Goal: Information Seeking & Learning: Learn about a topic

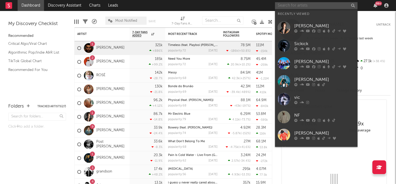
click at [291, 6] on input "text" at bounding box center [316, 5] width 83 height 7
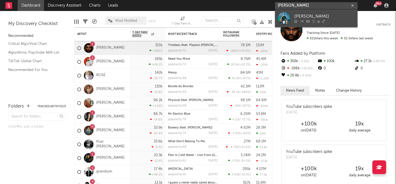
type input "vic daggs II"
click at [301, 17] on div "[PERSON_NAME]" at bounding box center [324, 16] width 61 height 7
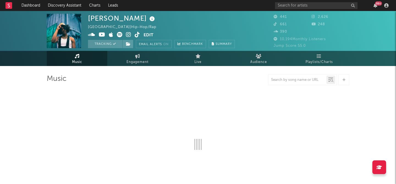
select select "1w"
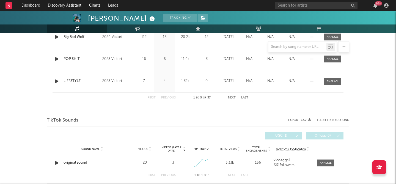
scroll to position [296, 0]
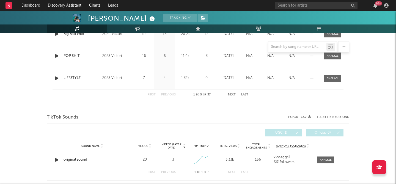
click at [230, 94] on button "Next" at bounding box center [232, 94] width 8 height 3
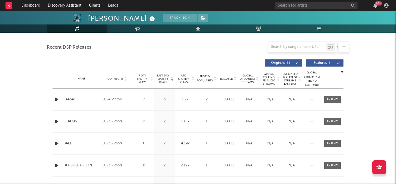
scroll to position [186, 0]
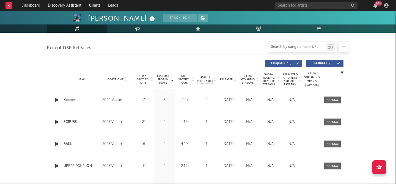
click at [279, 47] on input "text" at bounding box center [297, 47] width 58 height 4
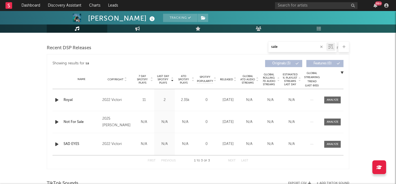
type input "sale"
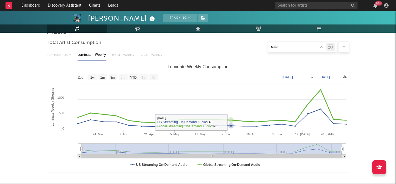
scroll to position [48, 0]
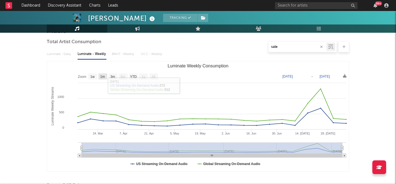
click at [104, 75] on text "1m" at bounding box center [102, 77] width 5 height 4
select select "1m"
type input "2025-07-07"
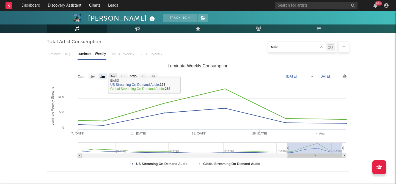
click at [112, 75] on text "3m" at bounding box center [113, 77] width 5 height 4
select select "3m"
type input "[DATE]"
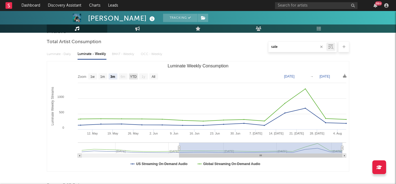
click at [132, 75] on text "YTD" at bounding box center [133, 77] width 7 height 4
select select "YTD"
type input "[DATE]"
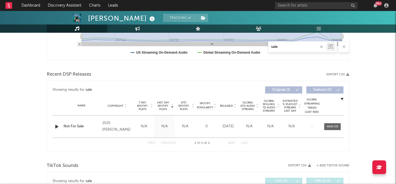
scroll to position [164, 0]
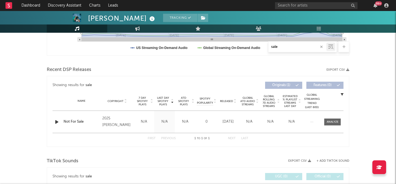
click at [343, 94] on icon "button" at bounding box center [342, 94] width 3 height 3
click at [221, 76] on div "Showing results for sale Last Day Spotify Plays Copyright 7 Day Spotify Plays L…" at bounding box center [198, 111] width 303 height 71
click at [116, 83] on div "Showing results for sale" at bounding box center [125, 85] width 145 height 7
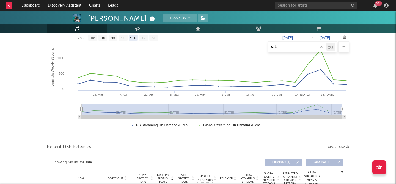
scroll to position [0, 0]
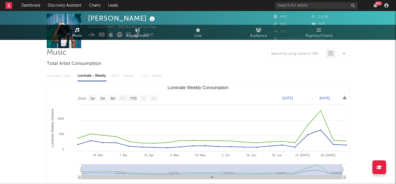
scroll to position [35, 0]
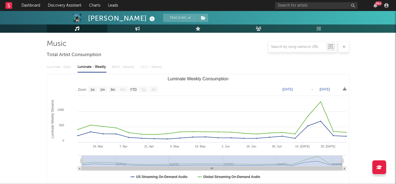
click at [134, 89] on text "YTD" at bounding box center [133, 90] width 7 height 4
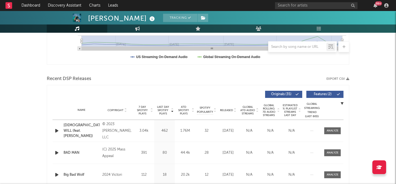
scroll to position [160, 0]
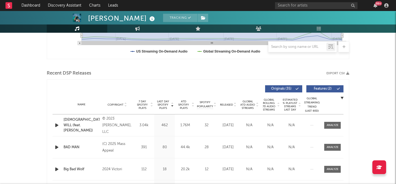
click at [227, 103] on div "Released" at bounding box center [228, 105] width 18 height 4
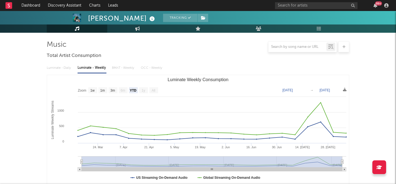
scroll to position [40, 0]
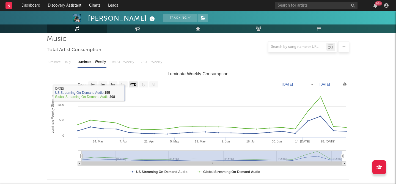
click at [135, 84] on text "YTD" at bounding box center [133, 85] width 7 height 4
select select "YTD"
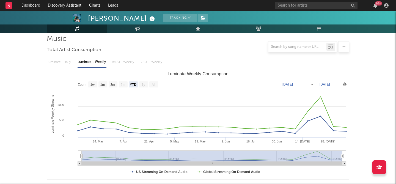
click at [299, 87] on rect "Luminate Weekly Consumption" at bounding box center [198, 124] width 302 height 110
click at [293, 85] on text "[DATE]" at bounding box center [287, 85] width 10 height 4
click at [282, 84] on input "[DATE]" at bounding box center [292, 85] width 26 height 6
type input "[DATE]"
click at [318, 79] on rect "Luminate Weekly Consumption" at bounding box center [198, 124] width 302 height 110
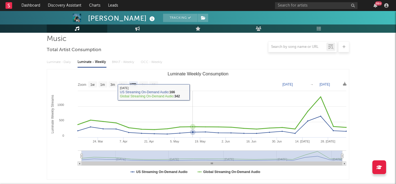
click at [197, 92] on rect "Luminate Weekly Consumption" at bounding box center [198, 124] width 302 height 110
click at [90, 87] on rect "Luminate Weekly Consumption" at bounding box center [92, 84] width 9 height 6
select select "1w"
type input "[DATE]"
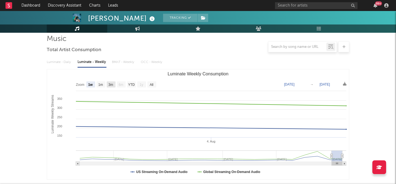
click at [116, 86] on rect "Luminate Weekly Consumption" at bounding box center [198, 124] width 302 height 110
click at [110, 85] on text "3m" at bounding box center [111, 85] width 5 height 4
select select "3m"
type input "[DATE]"
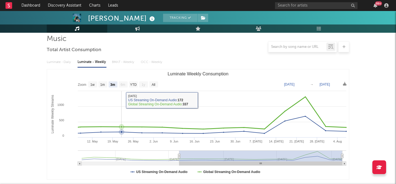
scroll to position [57, 0]
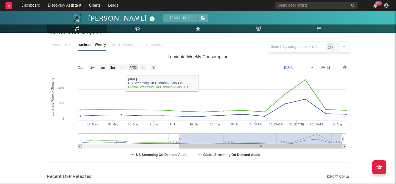
click at [131, 70] on rect "Luminate Weekly Consumption" at bounding box center [133, 67] width 9 height 6
select select "YTD"
type input "[DATE]"
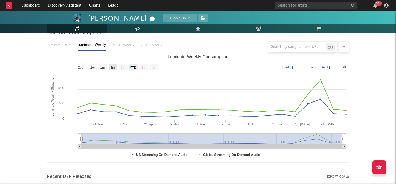
click at [113, 66] on text "3m" at bounding box center [113, 68] width 5 height 4
select select "3m"
type input "[DATE]"
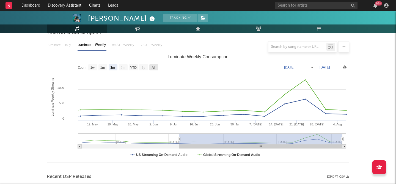
click at [154, 67] on text "All" at bounding box center [154, 68] width 4 height 4
select select "All"
type input "[DATE]"
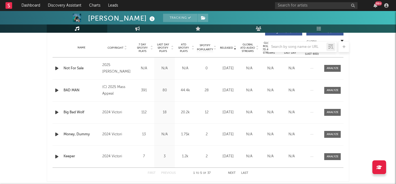
scroll to position [218, 0]
drag, startPoint x: 190, startPoint y: 90, endPoint x: 174, endPoint y: 90, distance: 16.8
click at [174, 90] on div "Name BAD MAN Copyright (C) 2025 Mass Appeal Label Mass Appeal Album Names NEW R…" at bounding box center [198, 90] width 291 height 22
click at [186, 88] on div "44.4k" at bounding box center [185, 90] width 18 height 6
click at [184, 50] on div at bounding box center [198, 46] width 303 height 11
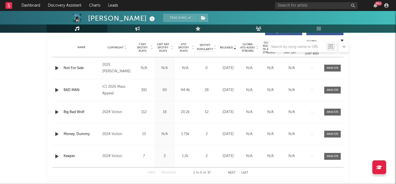
click at [190, 46] on div at bounding box center [198, 46] width 303 height 11
click at [193, 48] on div at bounding box center [198, 46] width 303 height 11
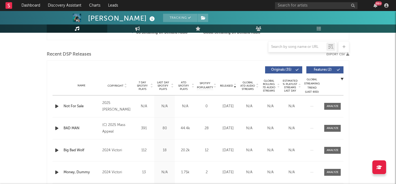
scroll to position [177, 0]
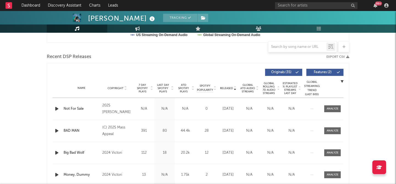
click at [213, 72] on div "Originals ( 35 ) Features ( 2 )" at bounding box center [270, 72] width 145 height 7
click at [333, 72] on span "Features ( 2 )" at bounding box center [322, 72] width 25 height 3
click at [298, 71] on icon at bounding box center [296, 72] width 3 height 3
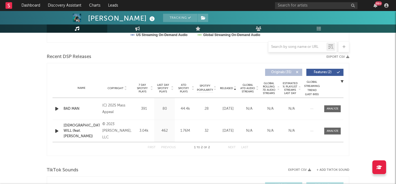
click at [192, 90] on icon at bounding box center [192, 89] width 3 height 2
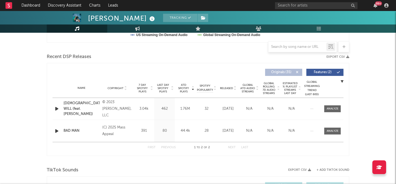
click at [332, 73] on span "Features ( 2 )" at bounding box center [322, 72] width 25 height 3
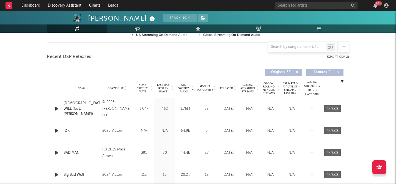
click at [290, 71] on span "Originals ( 35 )" at bounding box center [281, 72] width 25 height 3
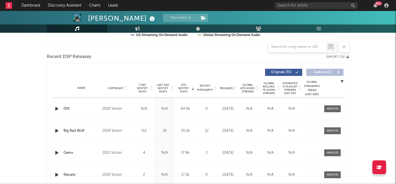
click at [186, 92] on span "ATD Spotify Plays" at bounding box center [183, 88] width 15 height 10
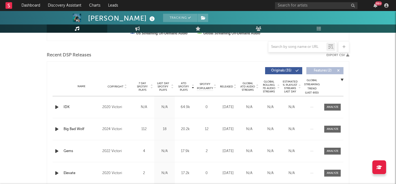
scroll to position [179, 0]
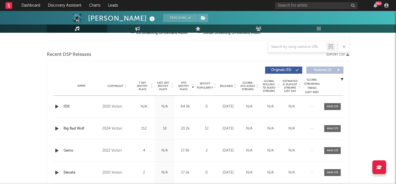
click at [144, 86] on span "7 Day Spotify Plays" at bounding box center [142, 86] width 15 height 10
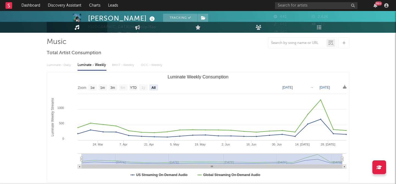
scroll to position [0, 0]
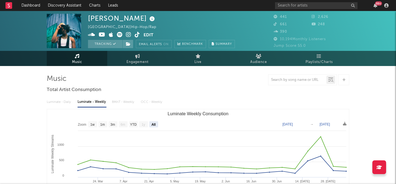
click at [301, 44] on span "Jump Score: 55.0" at bounding box center [290, 46] width 32 height 4
click at [299, 45] on span "Jump Score: 55.0" at bounding box center [290, 46] width 32 height 4
click at [148, 19] on icon at bounding box center [152, 19] width 8 height 8
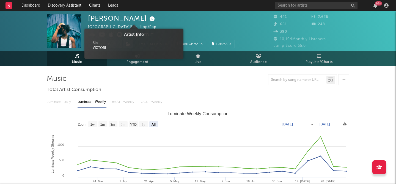
click at [148, 19] on icon at bounding box center [152, 19] width 8 height 8
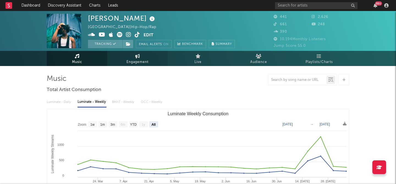
click at [141, 61] on span "Engagement" at bounding box center [138, 62] width 22 height 7
select select "1w"
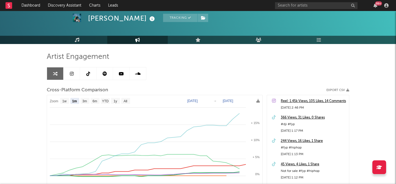
scroll to position [48, 0]
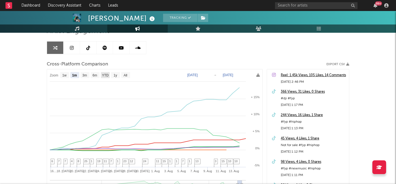
click at [105, 76] on text "YTD" at bounding box center [105, 75] width 7 height 4
select select "YTD"
type input "[DATE]"
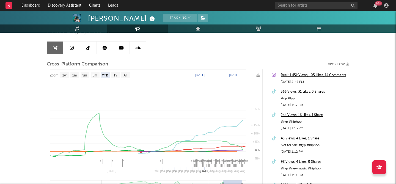
select select "1w"
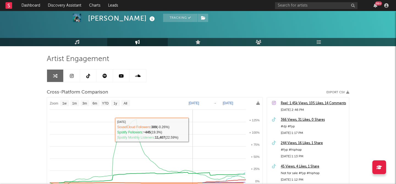
scroll to position [10, 0]
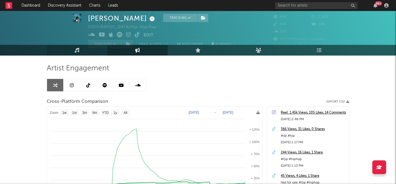
click at [87, 50] on link "Music" at bounding box center [77, 50] width 61 height 11
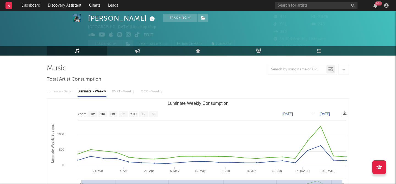
scroll to position [26, 0]
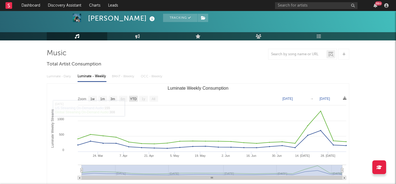
click at [133, 97] on text "YTD" at bounding box center [133, 99] width 7 height 4
select select "YTD"
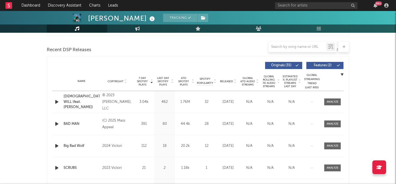
scroll to position [184, 0]
click at [294, 64] on button "Originals ( 35 )" at bounding box center [283, 65] width 37 height 7
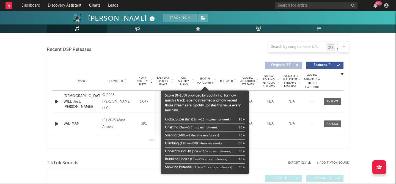
click at [191, 81] on div at bounding box center [205, 84] width 88 height 14
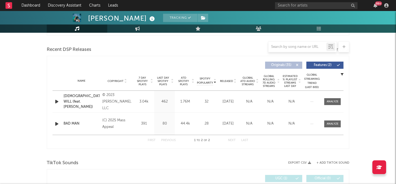
click at [193, 82] on icon at bounding box center [192, 82] width 3 height 2
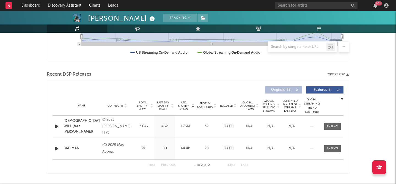
scroll to position [164, 0]
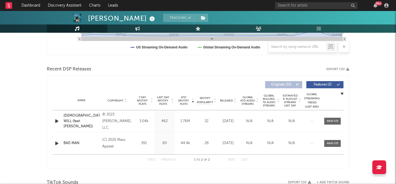
click at [288, 82] on button "Originals ( 35 )" at bounding box center [283, 84] width 37 height 7
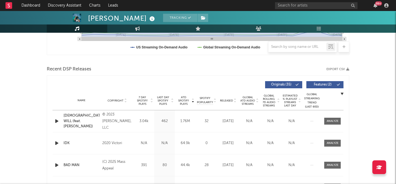
click at [313, 85] on span "Features ( 2 )" at bounding box center [322, 84] width 25 height 3
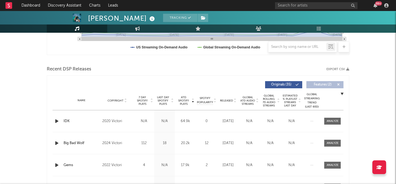
click at [146, 101] on span "7 Day Spotify Plays" at bounding box center [142, 101] width 15 height 10
click at [121, 100] on span "Copyright" at bounding box center [116, 100] width 16 height 3
click at [233, 99] on div at bounding box center [234, 100] width 3 height 4
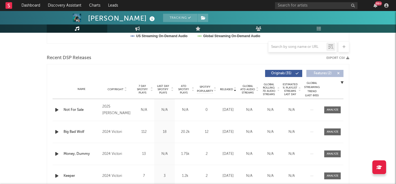
scroll to position [177, 0]
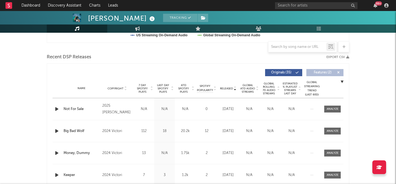
click at [321, 77] on div "Released Copyright 7 Day Spotify Plays Last Day Spotify Plays ATD Spotify Plays…" at bounding box center [198, 72] width 291 height 13
click at [319, 74] on button "Features ( 2 )" at bounding box center [324, 72] width 37 height 7
click at [277, 70] on button "Originals ( 35 )" at bounding box center [283, 72] width 37 height 7
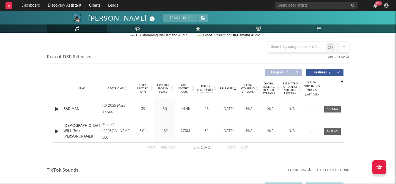
click at [230, 89] on span "Released" at bounding box center [226, 88] width 13 height 3
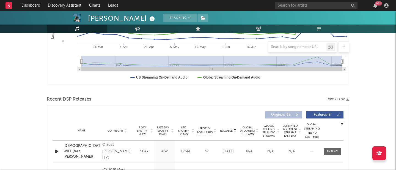
scroll to position [134, 0]
click at [295, 112] on button "Originals ( 35 )" at bounding box center [283, 114] width 37 height 7
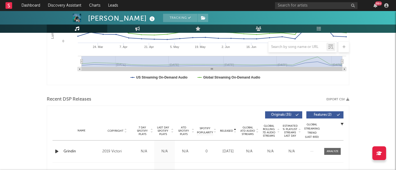
click at [305, 113] on div "Originals ( 35 ) Features ( 2 )" at bounding box center [270, 114] width 145 height 7
click at [315, 114] on span "Features ( 2 )" at bounding box center [322, 114] width 25 height 3
click at [228, 129] on span "Released" at bounding box center [226, 130] width 13 height 3
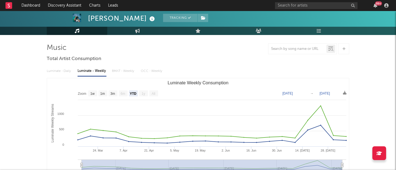
scroll to position [32, 0]
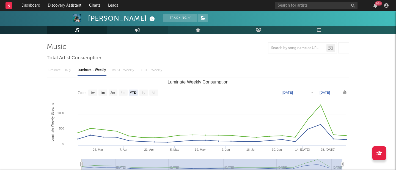
click at [140, 30] on link "Engagement" at bounding box center [137, 30] width 61 height 8
select select "1w"
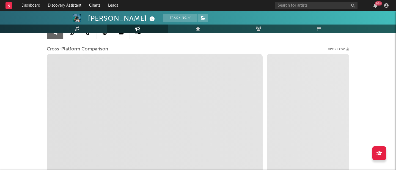
scroll to position [64, 0]
select select "1m"
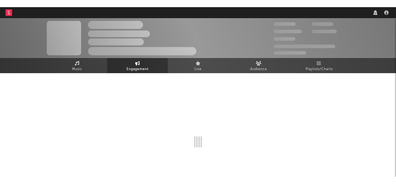
scroll to position [64, 0]
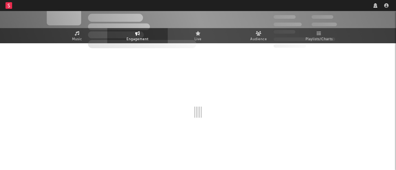
select select "1w"
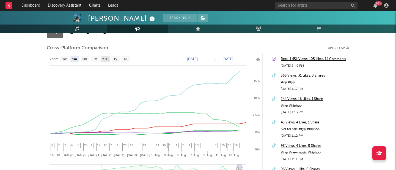
click at [105, 57] on text "YTD" at bounding box center [105, 59] width 7 height 4
select select "YTD"
type input "[DATE]"
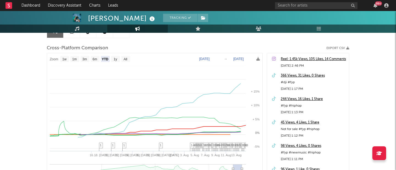
select select "1w"
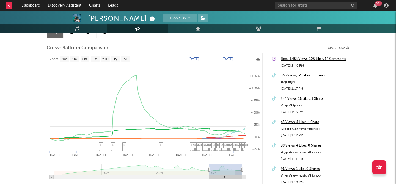
scroll to position [0, 0]
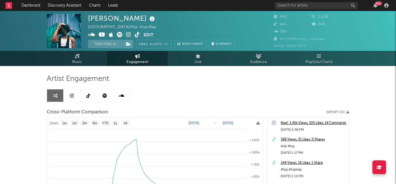
click at [72, 91] on link at bounding box center [72, 95] width 17 height 12
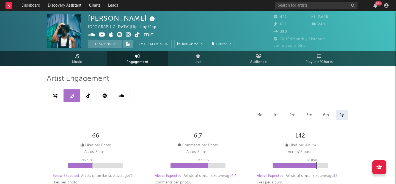
click at [95, 96] on link at bounding box center [88, 95] width 17 height 12
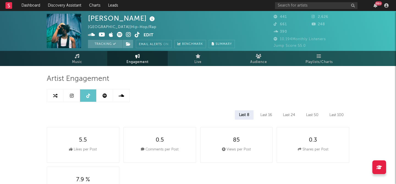
select select "1w"
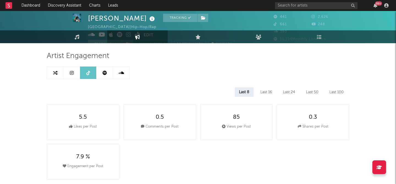
scroll to position [23, 0]
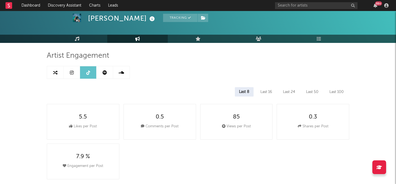
click at [313, 95] on div "Last 50" at bounding box center [312, 91] width 21 height 9
click at [339, 89] on div "Last 100" at bounding box center [336, 91] width 23 height 9
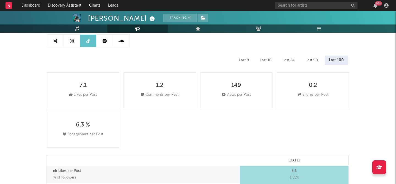
scroll to position [56, 0]
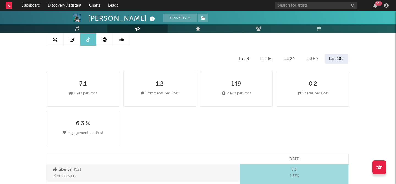
click at [245, 60] on div "Last 8" at bounding box center [244, 58] width 18 height 9
click at [255, 61] on div "Last 8 Last 16 Last 24 Last 50 Last 100" at bounding box center [198, 58] width 303 height 9
click at [269, 61] on div "Last 16" at bounding box center [266, 58] width 20 height 9
click at [285, 58] on div "Last 24" at bounding box center [289, 58] width 20 height 9
click at [304, 55] on div "Last 50" at bounding box center [312, 58] width 21 height 9
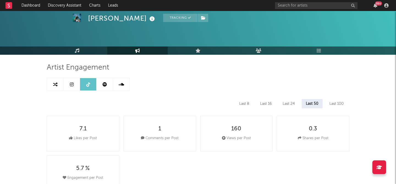
scroll to position [19, 0]
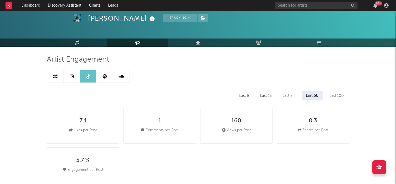
click at [71, 77] on icon at bounding box center [72, 76] width 4 height 4
select select "1w"
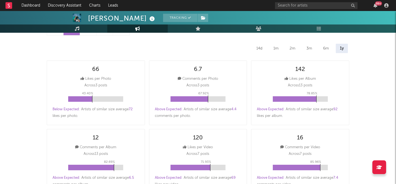
scroll to position [49, 0]
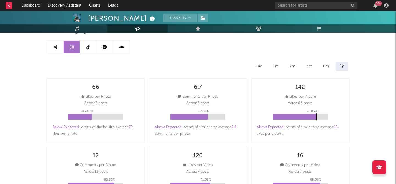
click at [340, 68] on div "1y" at bounding box center [342, 66] width 12 height 9
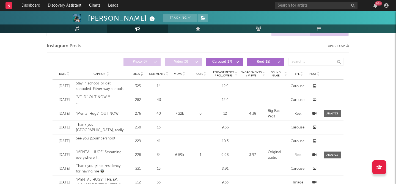
scroll to position [453, 0]
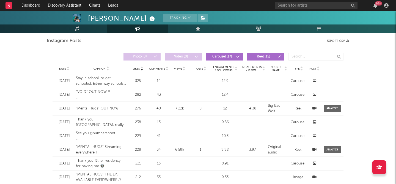
click at [67, 69] on icon at bounding box center [68, 70] width 3 height 2
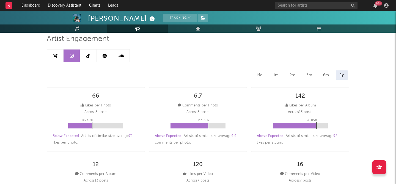
scroll to position [24, 0]
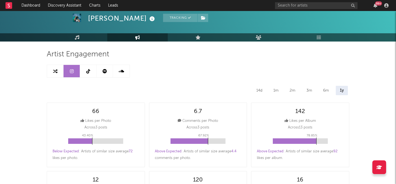
click at [109, 69] on link at bounding box center [105, 71] width 17 height 12
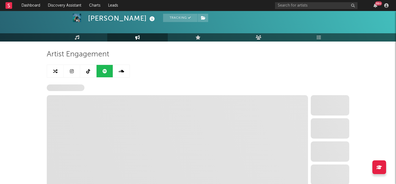
select select "6m"
select select "1w"
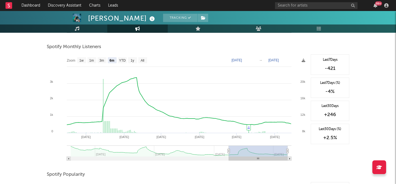
scroll to position [47, 0]
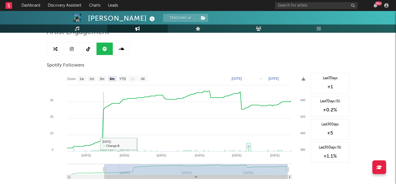
click at [73, 45] on link at bounding box center [72, 49] width 17 height 12
select select "1w"
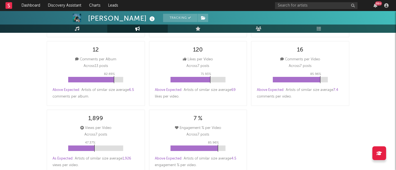
scroll to position [155, 0]
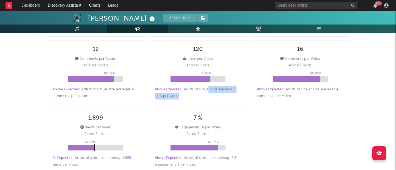
drag, startPoint x: 208, startPoint y: 90, endPoint x: 208, endPoint y: 94, distance: 4.4
click at [208, 94] on div "Above Expected : Artists of similar size average 69 likes per video ." at bounding box center [198, 92] width 87 height 13
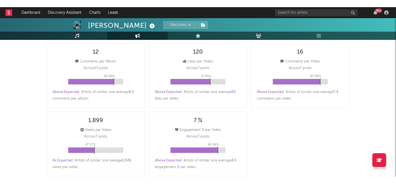
scroll to position [161, 0]
